Goal: Check status: Check status

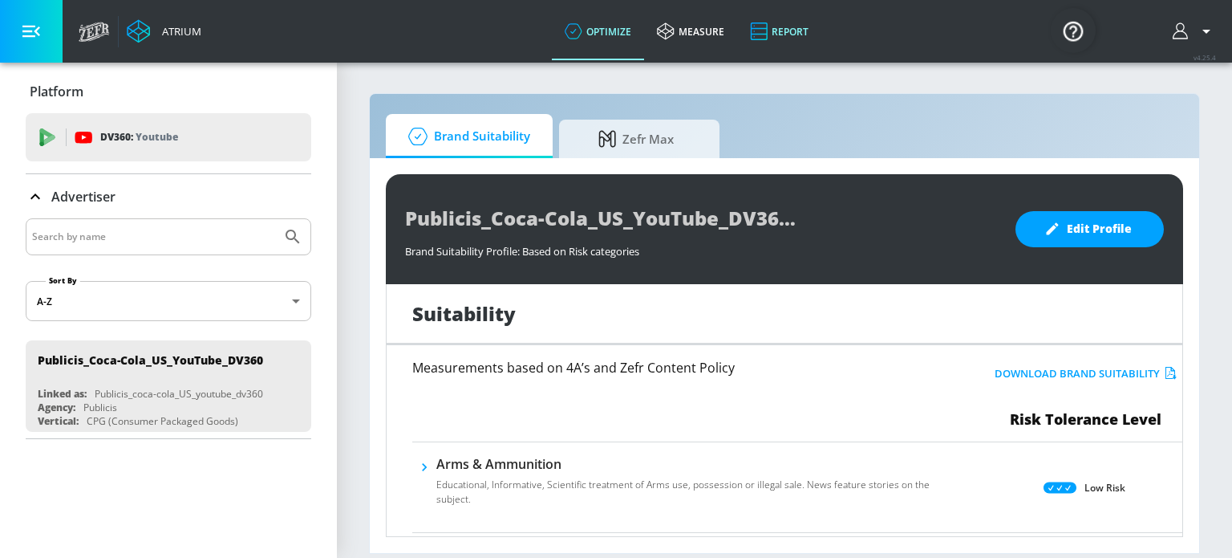
click at [776, 25] on link "Report" at bounding box center [779, 31] width 84 height 58
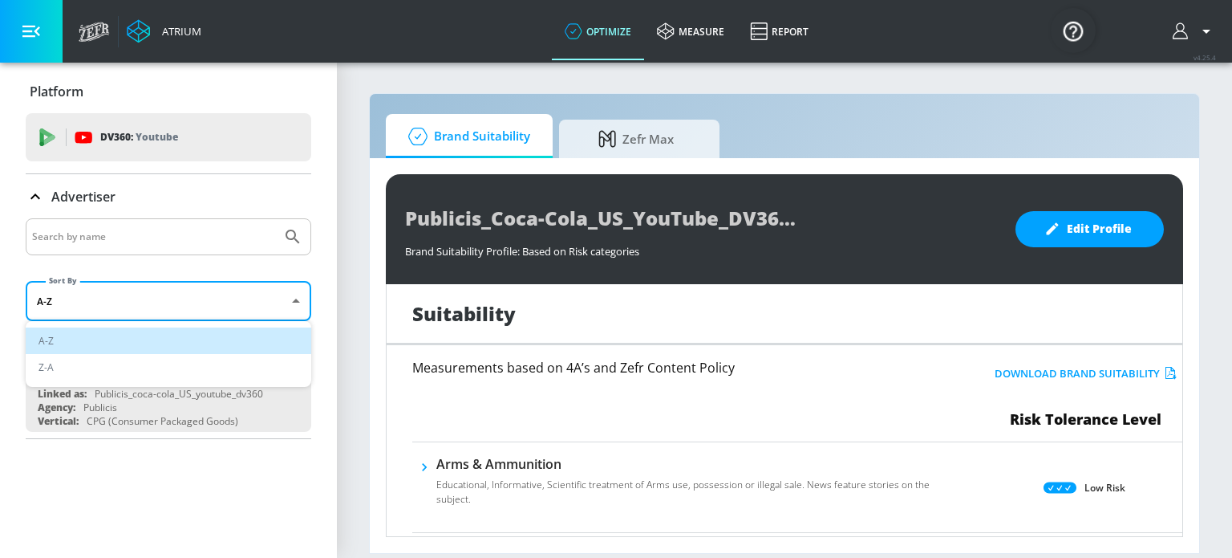
click at [232, 312] on body "Atrium optimize measure Report optimize measure Report v 4.25.4 Platform DV360:…" at bounding box center [616, 279] width 1232 height 558
click at [261, 302] on div at bounding box center [616, 279] width 1232 height 558
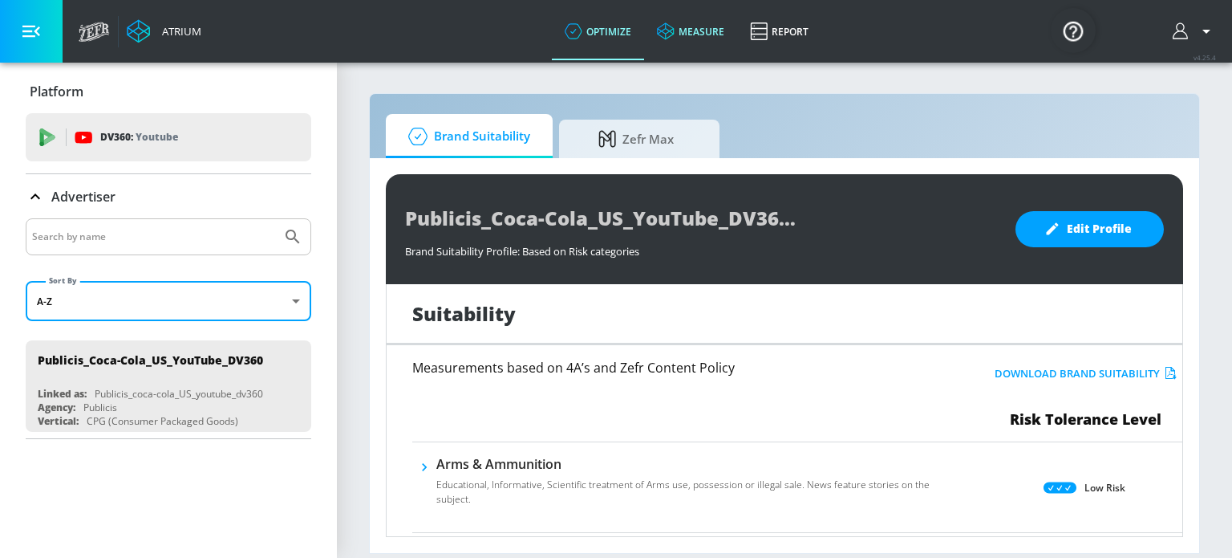
click at [690, 29] on link "measure" at bounding box center [690, 31] width 93 height 58
